Goal: Contribute content: Add original content to the website for others to see

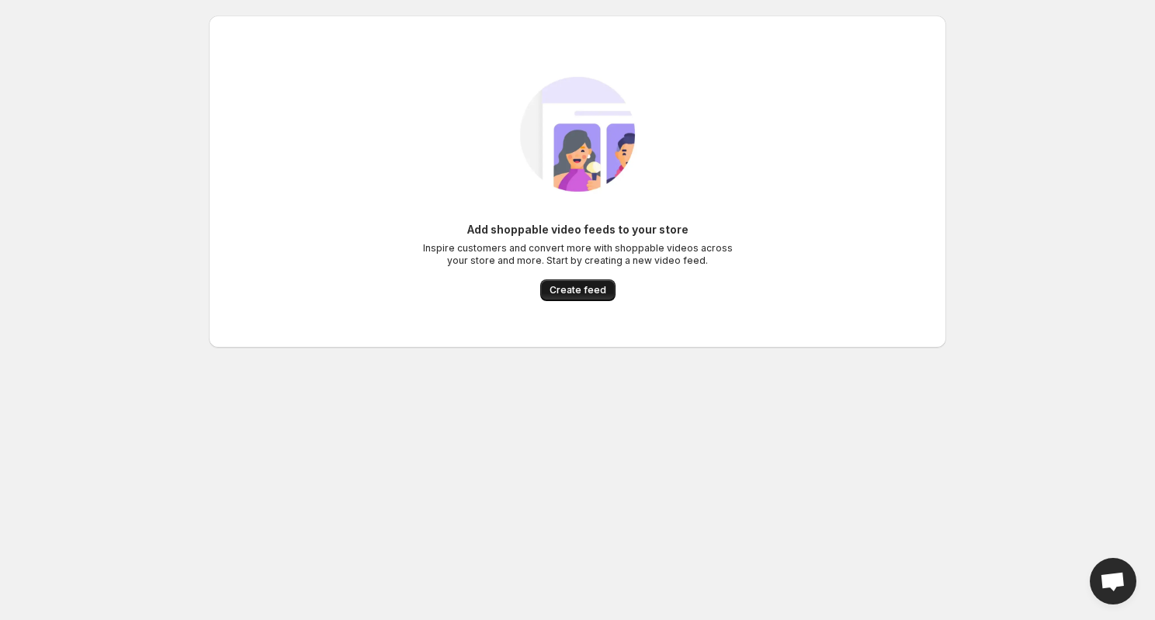
click at [583, 293] on span "Create feed" at bounding box center [578, 290] width 57 height 12
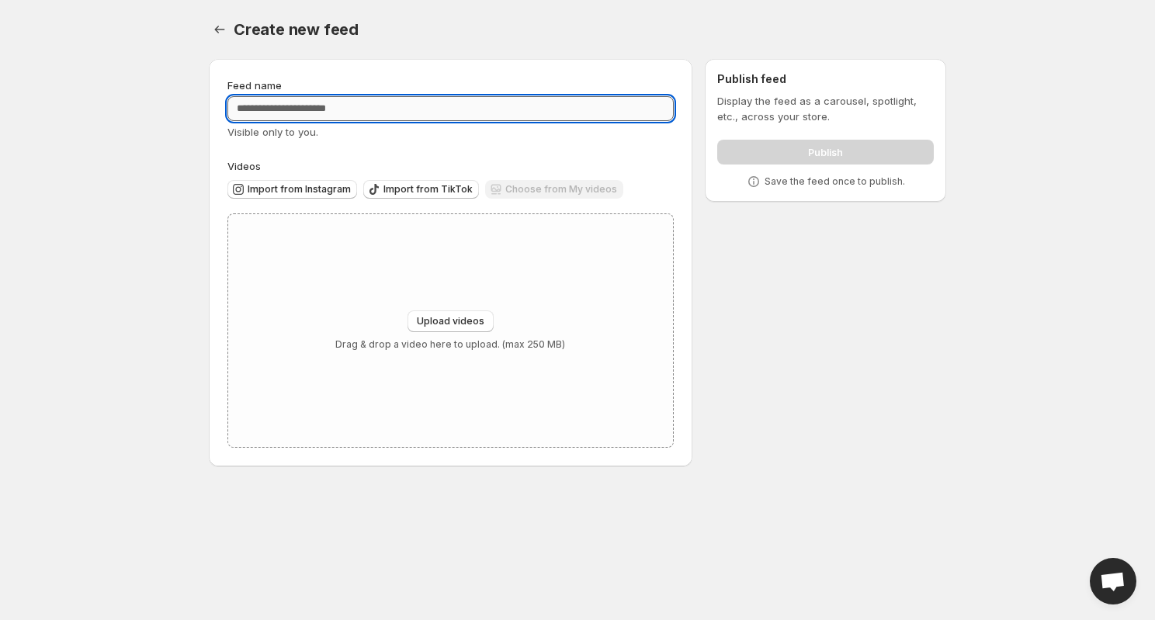
click at [472, 111] on input "Feed name" at bounding box center [450, 108] width 446 height 25
type input "**********"
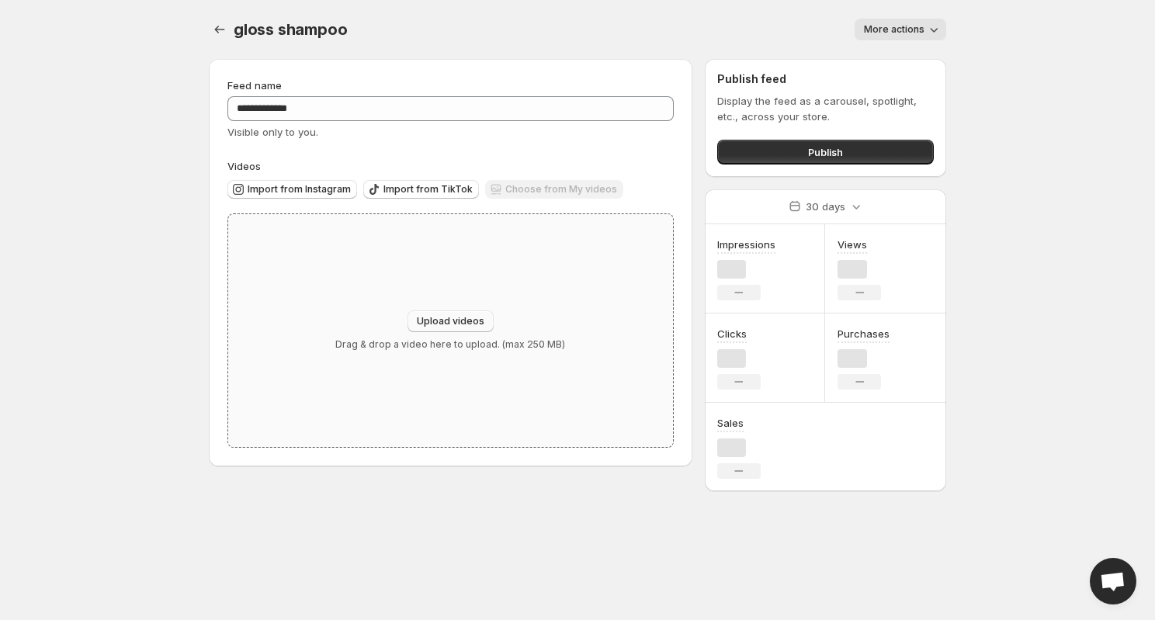
click at [470, 322] on span "Upload videos" at bounding box center [451, 321] width 68 height 12
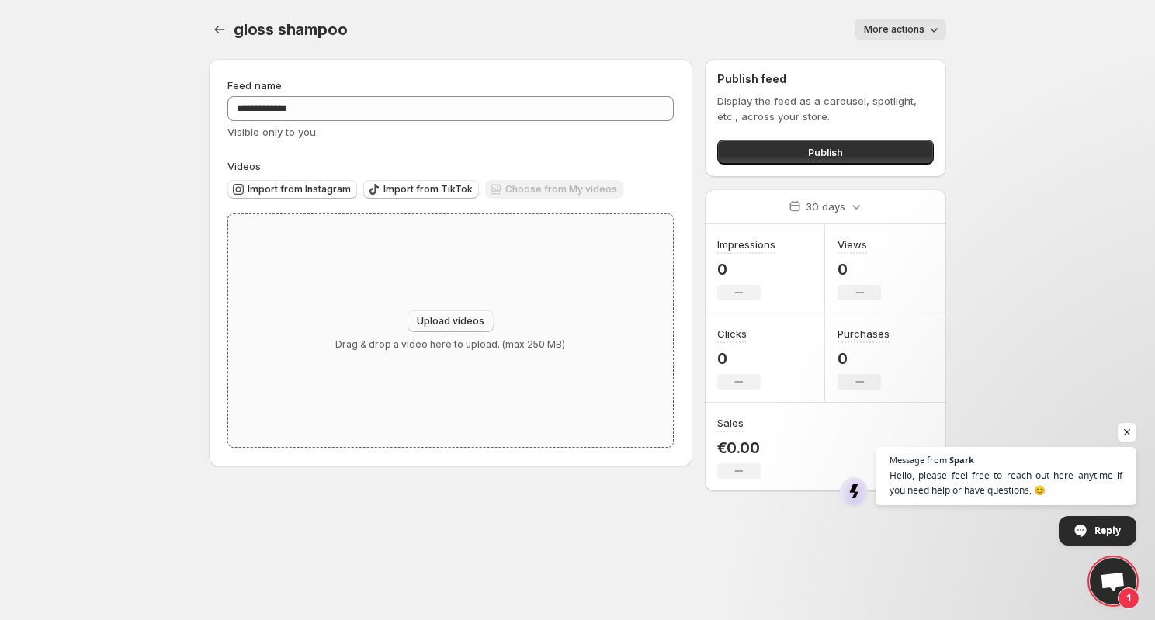
click at [446, 325] on span "Upload videos" at bounding box center [451, 321] width 68 height 12
type input "**********"
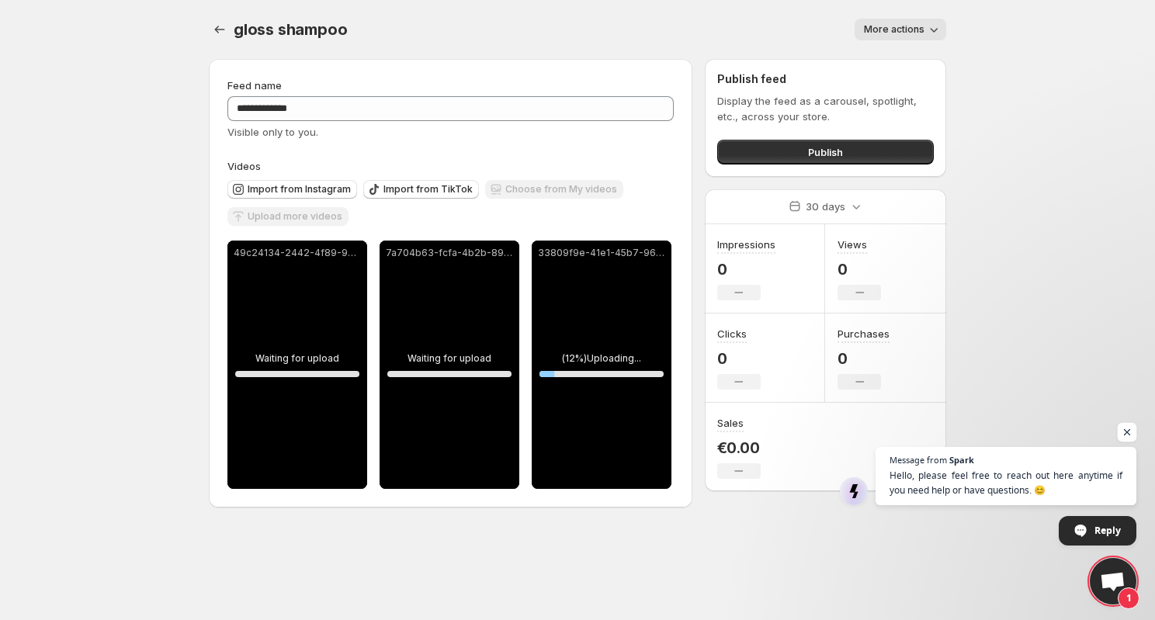
click at [1124, 432] on span "Open chat" at bounding box center [1127, 432] width 19 height 19
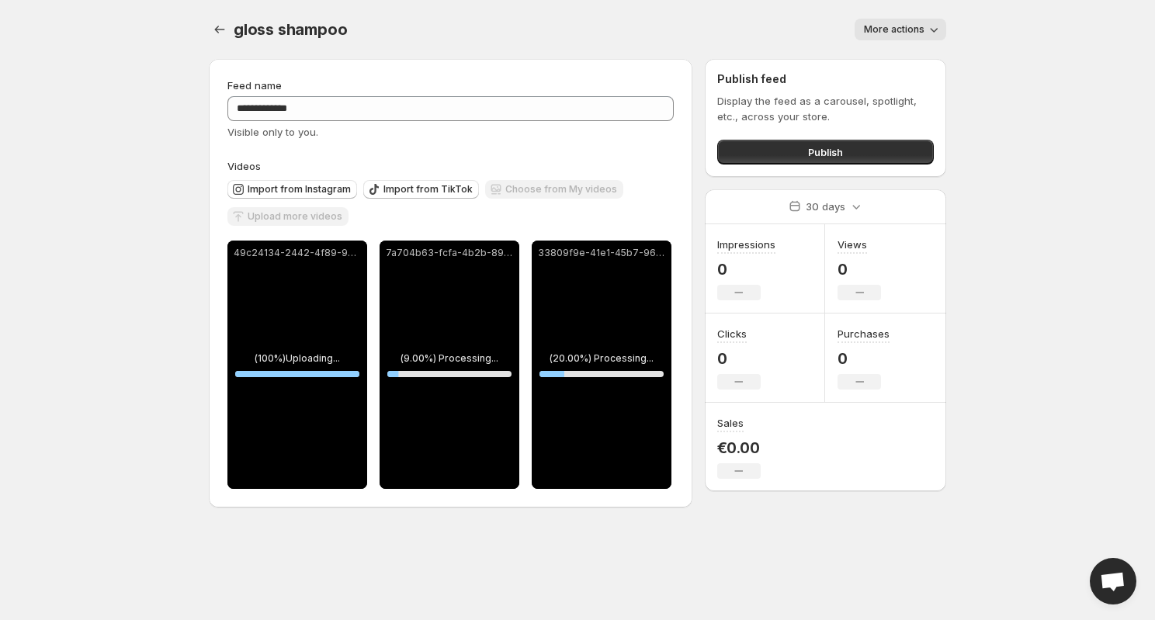
click at [914, 32] on span "More actions" at bounding box center [894, 29] width 61 height 12
click at [870, 141] on button "Publish" at bounding box center [825, 152] width 217 height 25
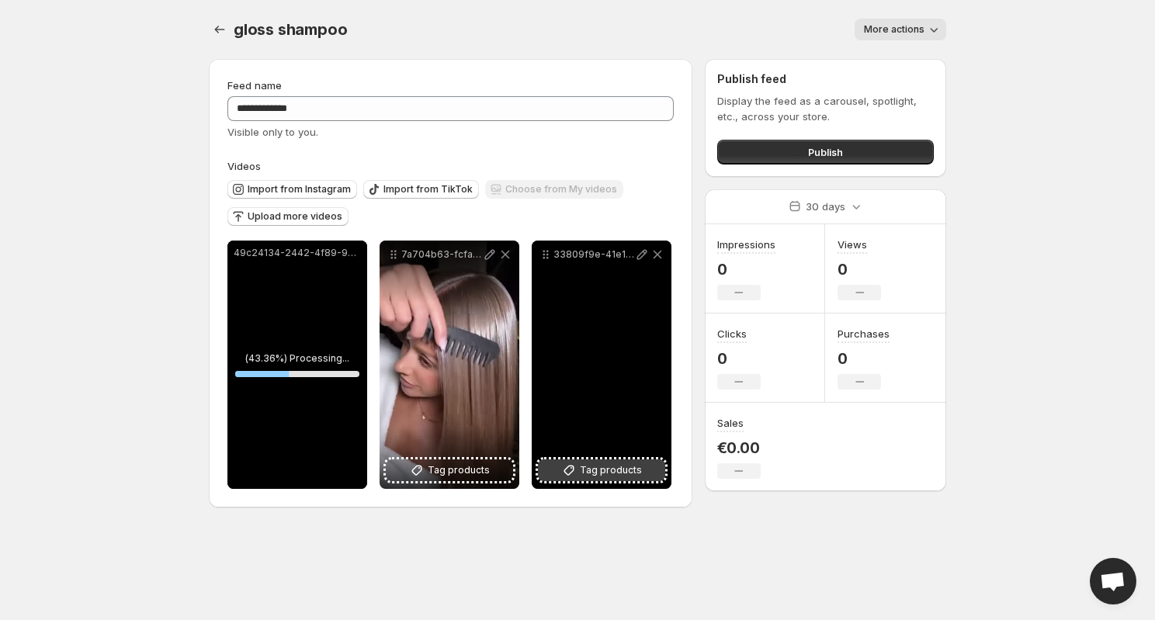
click at [603, 465] on span "Tag products" at bounding box center [611, 471] width 62 height 16
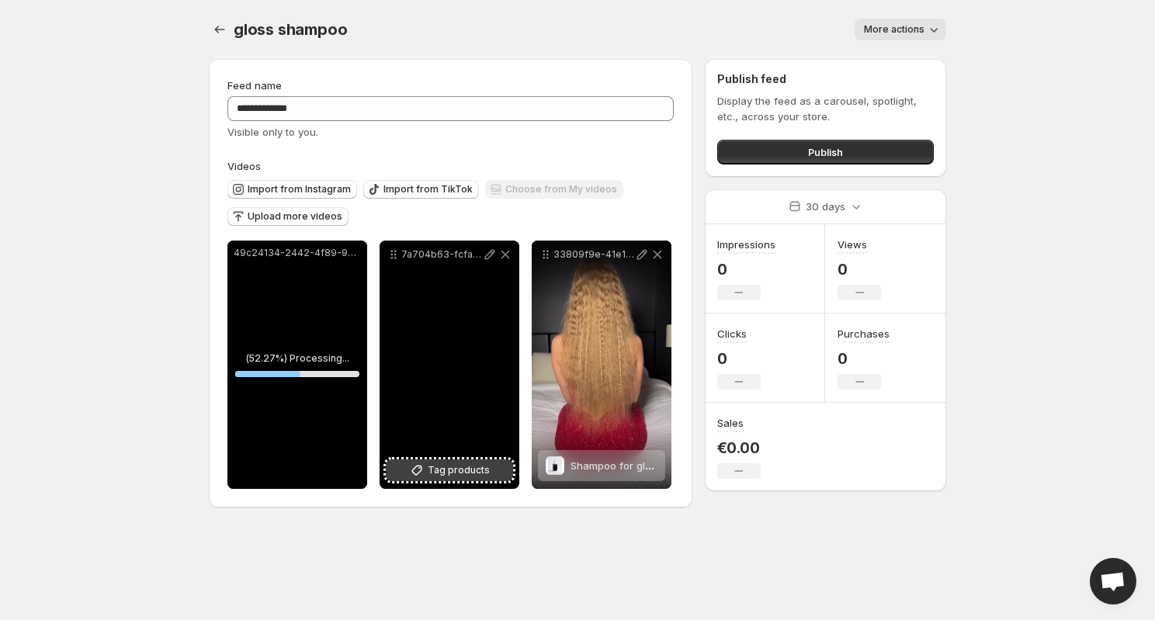
click at [479, 464] on span "Tag products" at bounding box center [459, 471] width 62 height 16
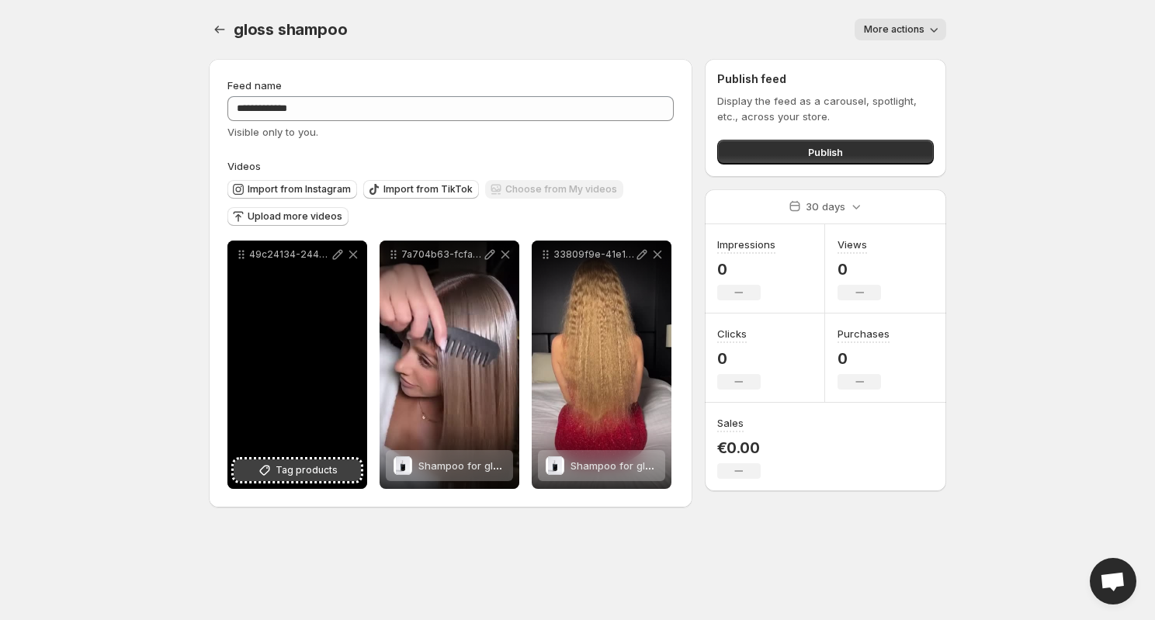
click at [311, 471] on span "Tag products" at bounding box center [307, 471] width 62 height 16
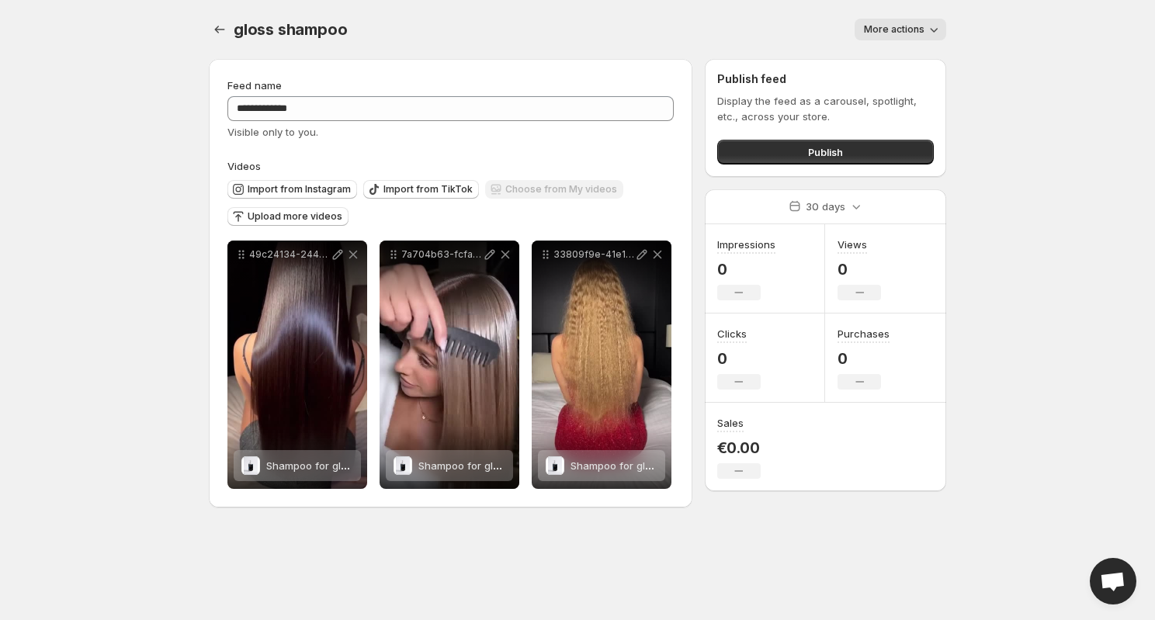
click at [880, 31] on span "More actions" at bounding box center [894, 29] width 61 height 12
click at [840, 145] on span "Publish" at bounding box center [825, 152] width 35 height 16
click at [850, 141] on button "Publish" at bounding box center [825, 152] width 217 height 25
click at [873, 155] on button "Publish" at bounding box center [825, 152] width 217 height 25
